Goal: Navigation & Orientation: Find specific page/section

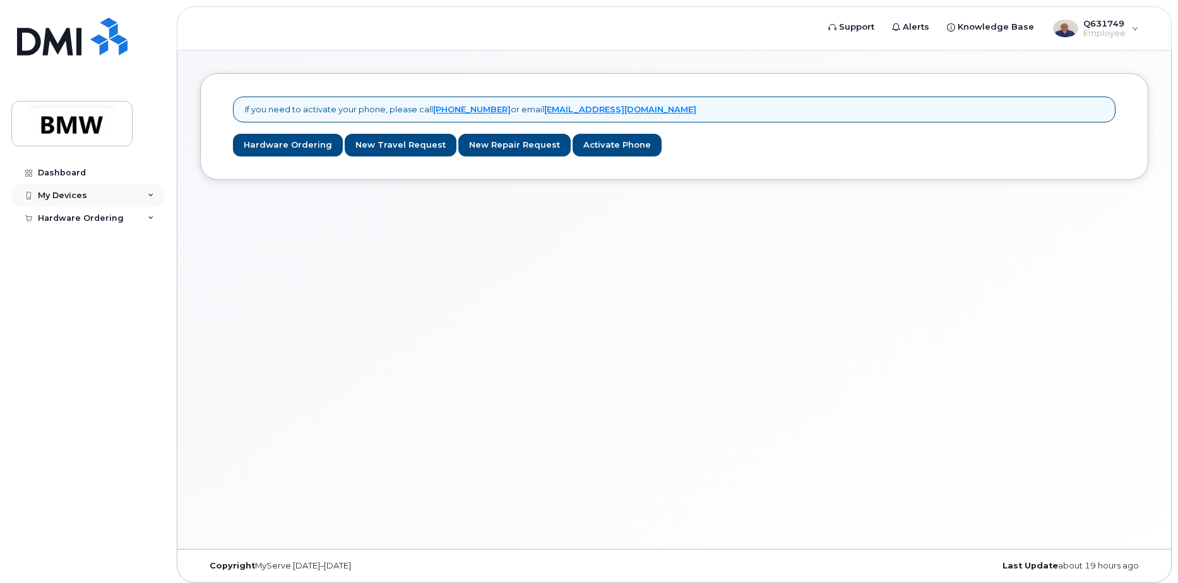
click at [60, 194] on div "My Devices" at bounding box center [62, 196] width 49 height 10
click at [55, 169] on div "Dashboard" at bounding box center [62, 173] width 48 height 10
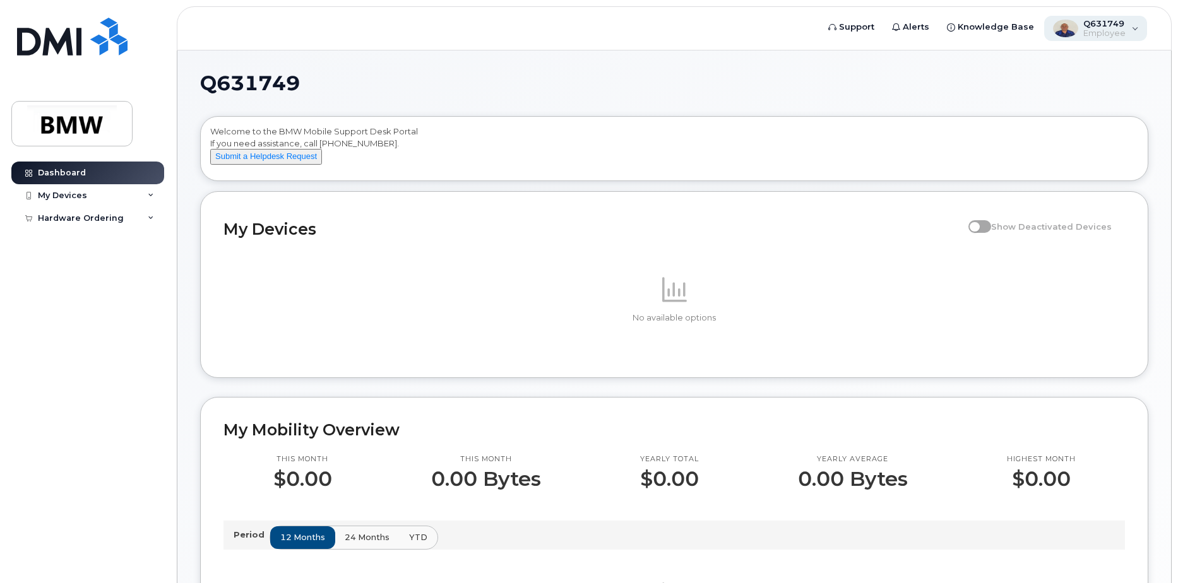
click at [1137, 30] on div "Q631749 Employee" at bounding box center [1096, 28] width 104 height 25
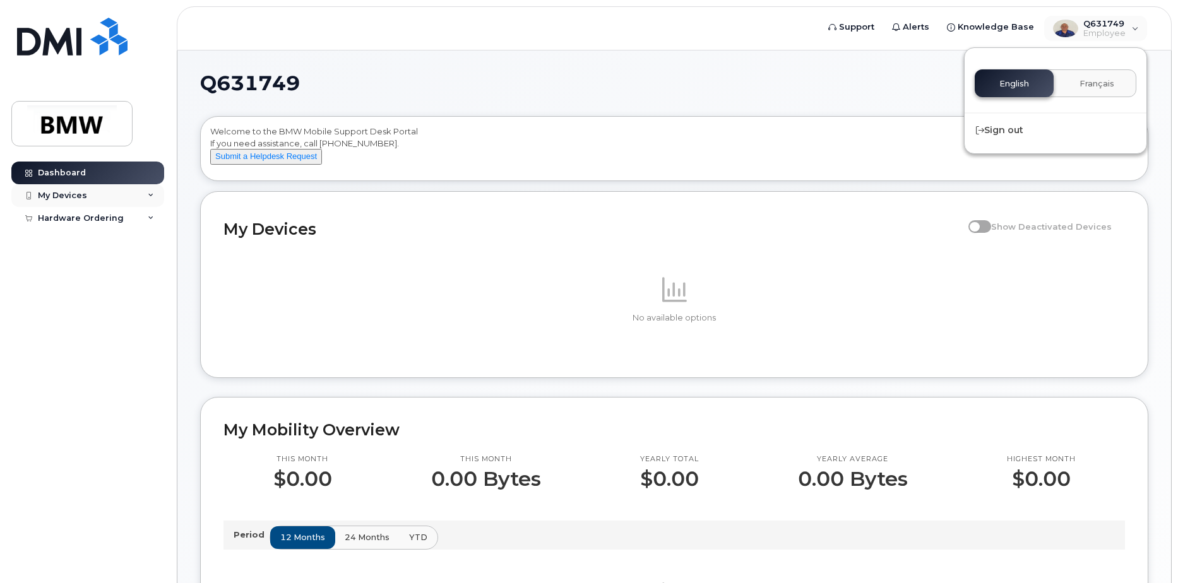
click at [54, 189] on div "My Devices" at bounding box center [87, 195] width 153 height 23
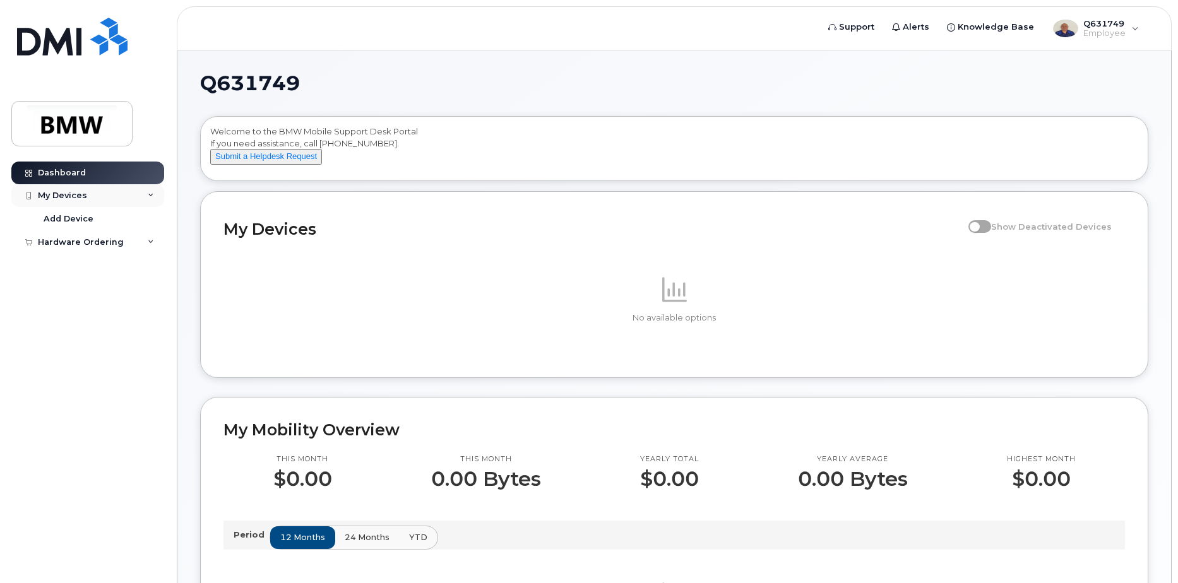
click at [146, 188] on div "My Devices" at bounding box center [87, 195] width 153 height 23
click at [147, 188] on div "My Devices" at bounding box center [87, 195] width 153 height 23
click at [266, 165] on button "Submit a Helpdesk Request" at bounding box center [266, 157] width 112 height 16
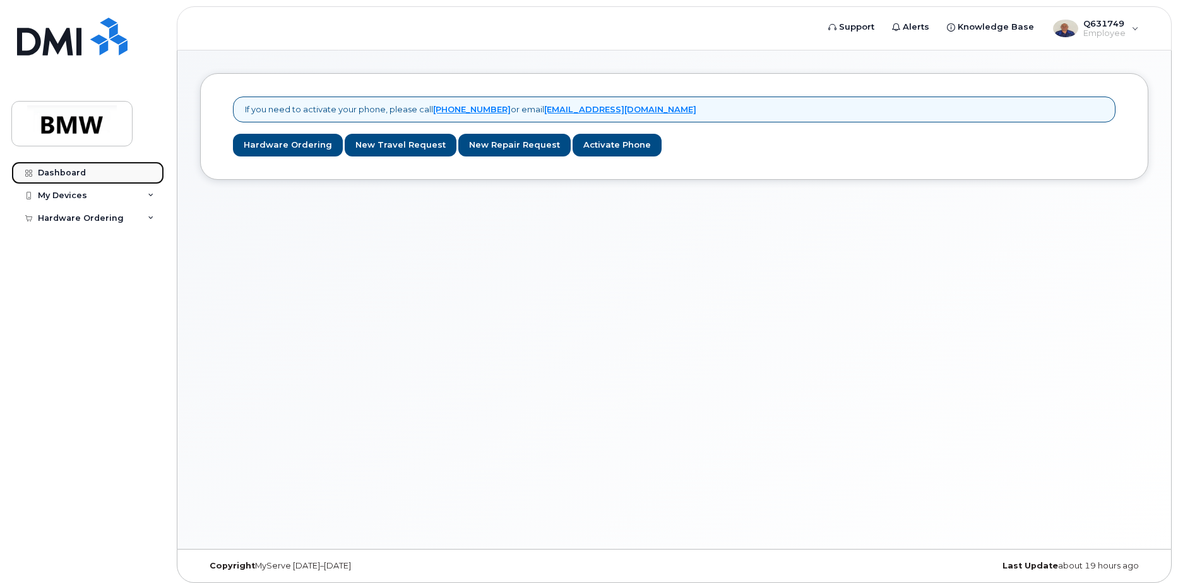
click at [57, 173] on div "Dashboard" at bounding box center [62, 173] width 48 height 10
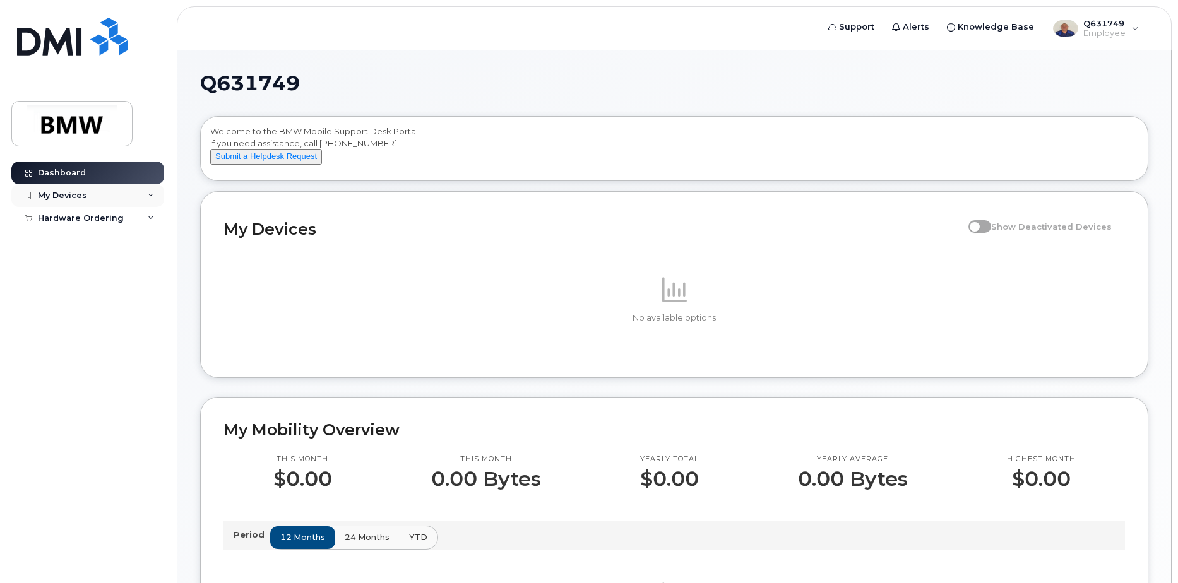
click at [70, 194] on div "My Devices" at bounding box center [62, 196] width 49 height 10
click at [419, 543] on span "YTD" at bounding box center [419, 538] width 18 height 12
click at [417, 550] on div "12 months 24 months YTD" at bounding box center [354, 538] width 169 height 24
click at [241, 541] on p "Period" at bounding box center [252, 535] width 36 height 12
click at [303, 543] on span "12 months" at bounding box center [303, 538] width 45 height 12
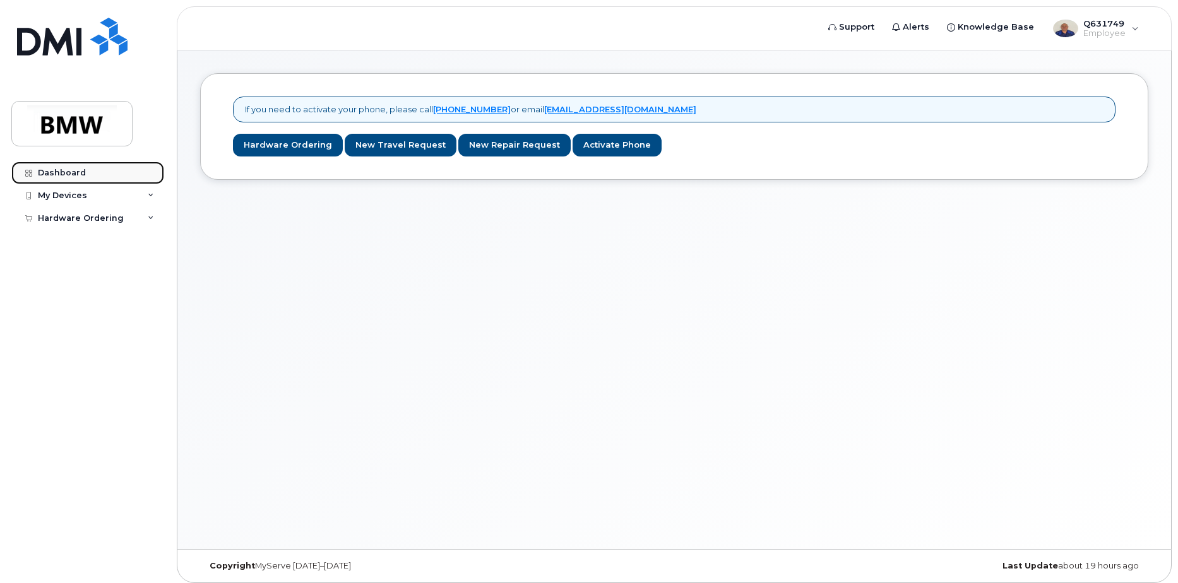
click at [56, 168] on div "Dashboard" at bounding box center [62, 173] width 48 height 10
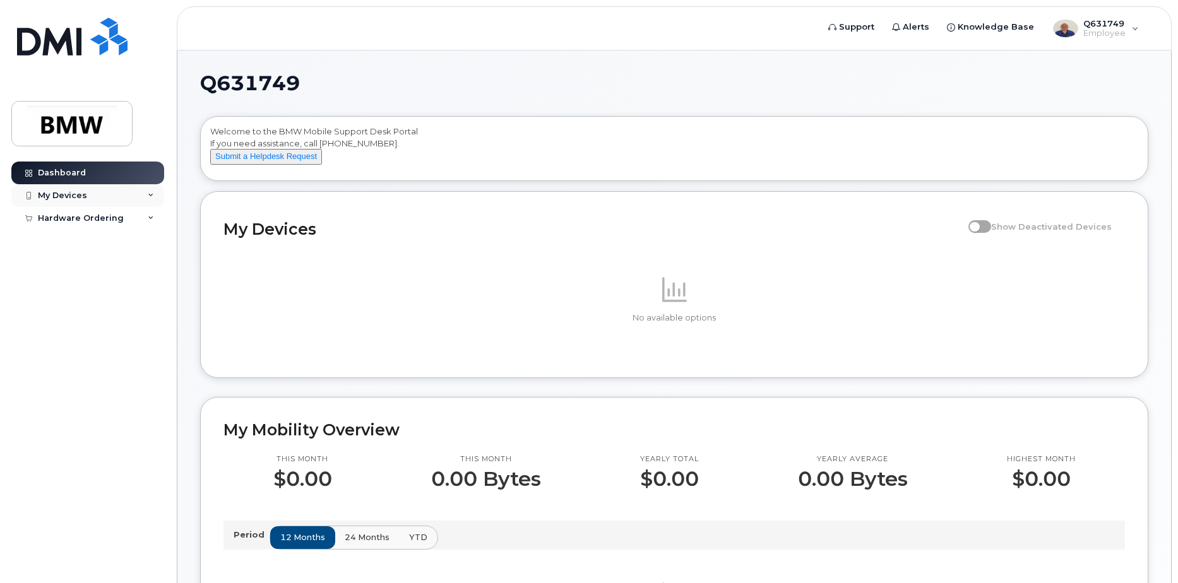
click at [47, 196] on div "My Devices" at bounding box center [62, 196] width 49 height 10
click at [150, 241] on icon at bounding box center [151, 242] width 6 height 6
click at [71, 236] on div "Hardware Ordering" at bounding box center [87, 242] width 153 height 23
click at [996, 24] on span "Knowledge Base" at bounding box center [996, 27] width 76 height 13
click at [1131, 30] on div "Q631749 Employee" at bounding box center [1096, 28] width 104 height 25
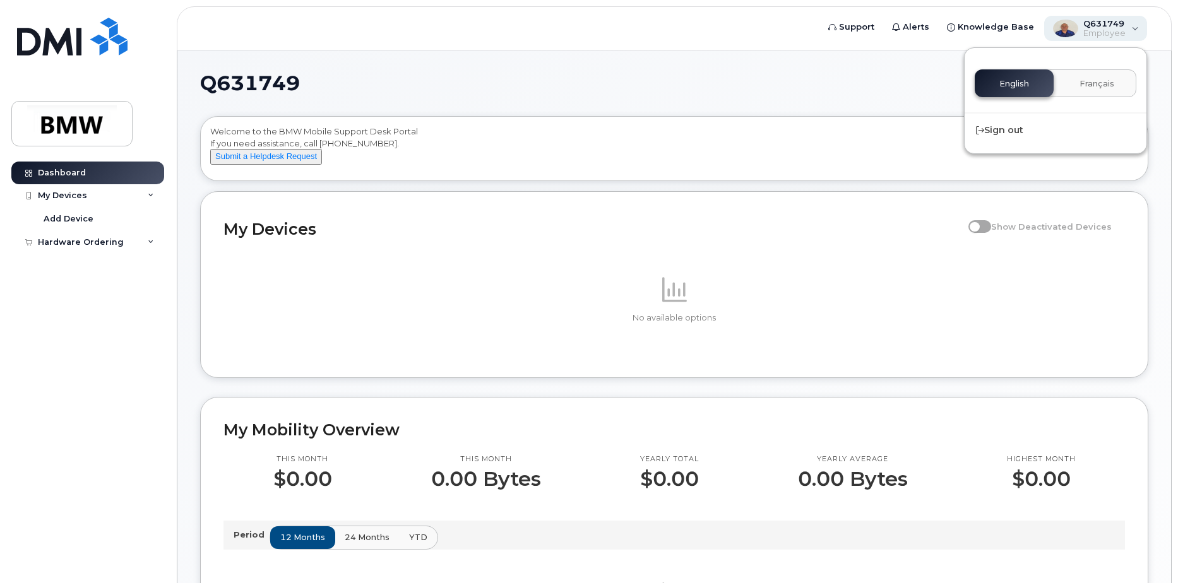
click at [1095, 26] on span "Q631749" at bounding box center [1104, 23] width 42 height 10
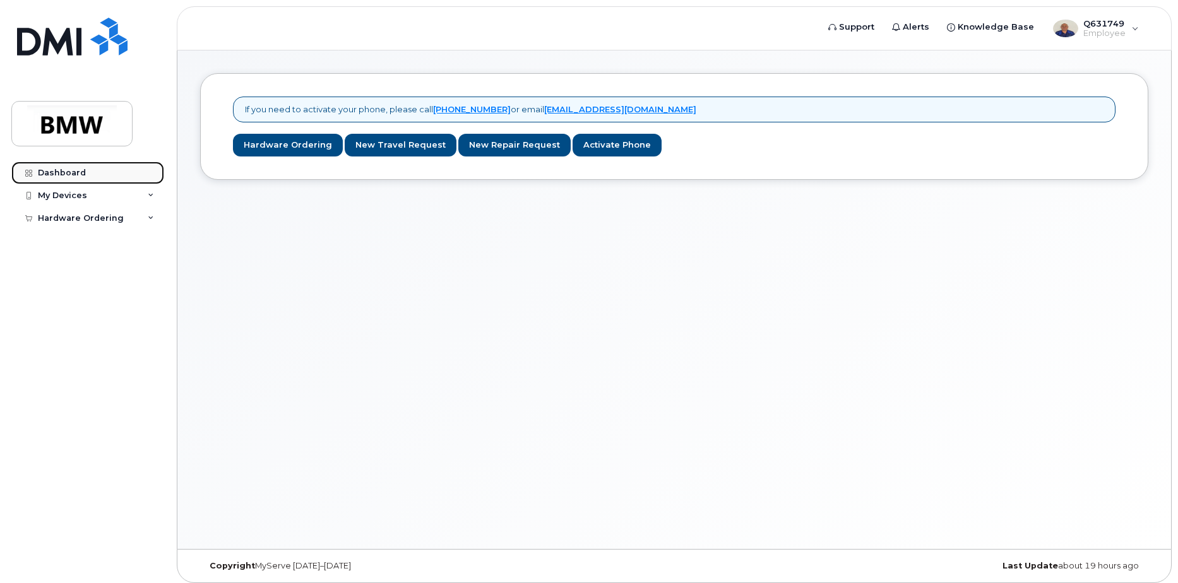
click at [47, 175] on div "Dashboard" at bounding box center [62, 173] width 48 height 10
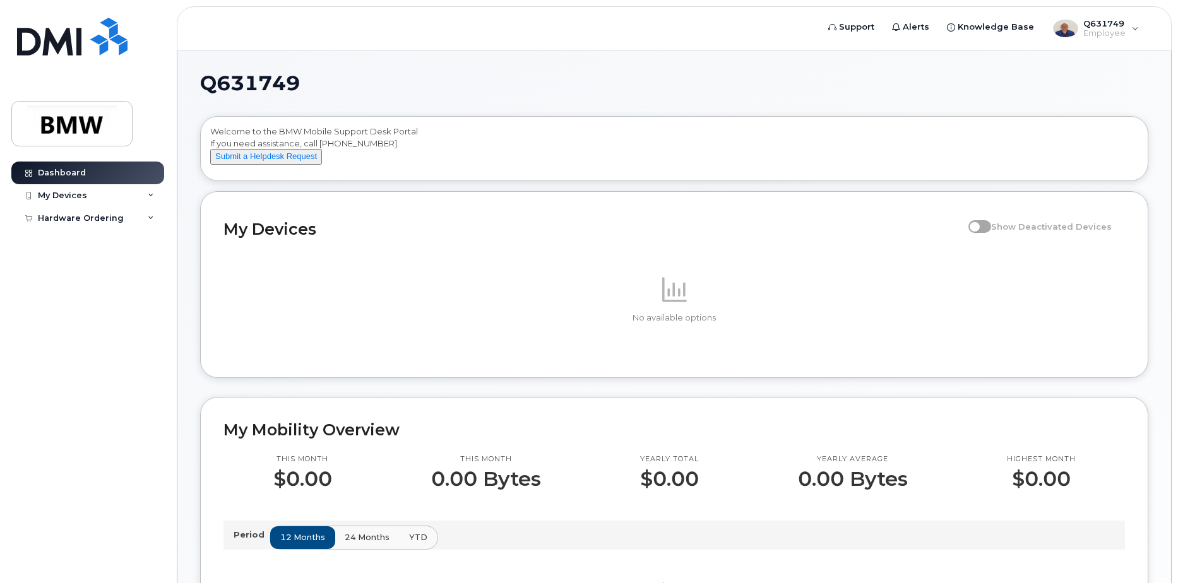
drag, startPoint x: 299, startPoint y: 83, endPoint x: 194, endPoint y: 95, distance: 105.5
click at [194, 95] on div "Q631749 Welcome to the BMW Mobile Support Desk Portal If you need assistance, c…" at bounding box center [674, 587] width 994 height 1074
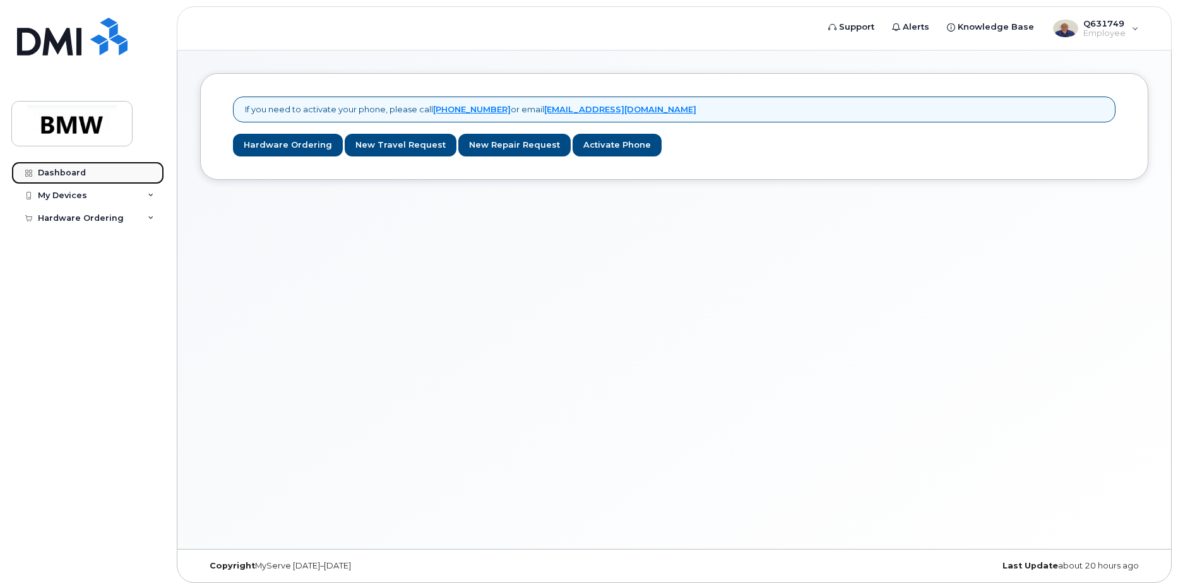
click at [68, 174] on div "Dashboard" at bounding box center [62, 173] width 48 height 10
click at [79, 169] on div "Dashboard" at bounding box center [62, 173] width 48 height 10
